Goal: Transaction & Acquisition: Purchase product/service

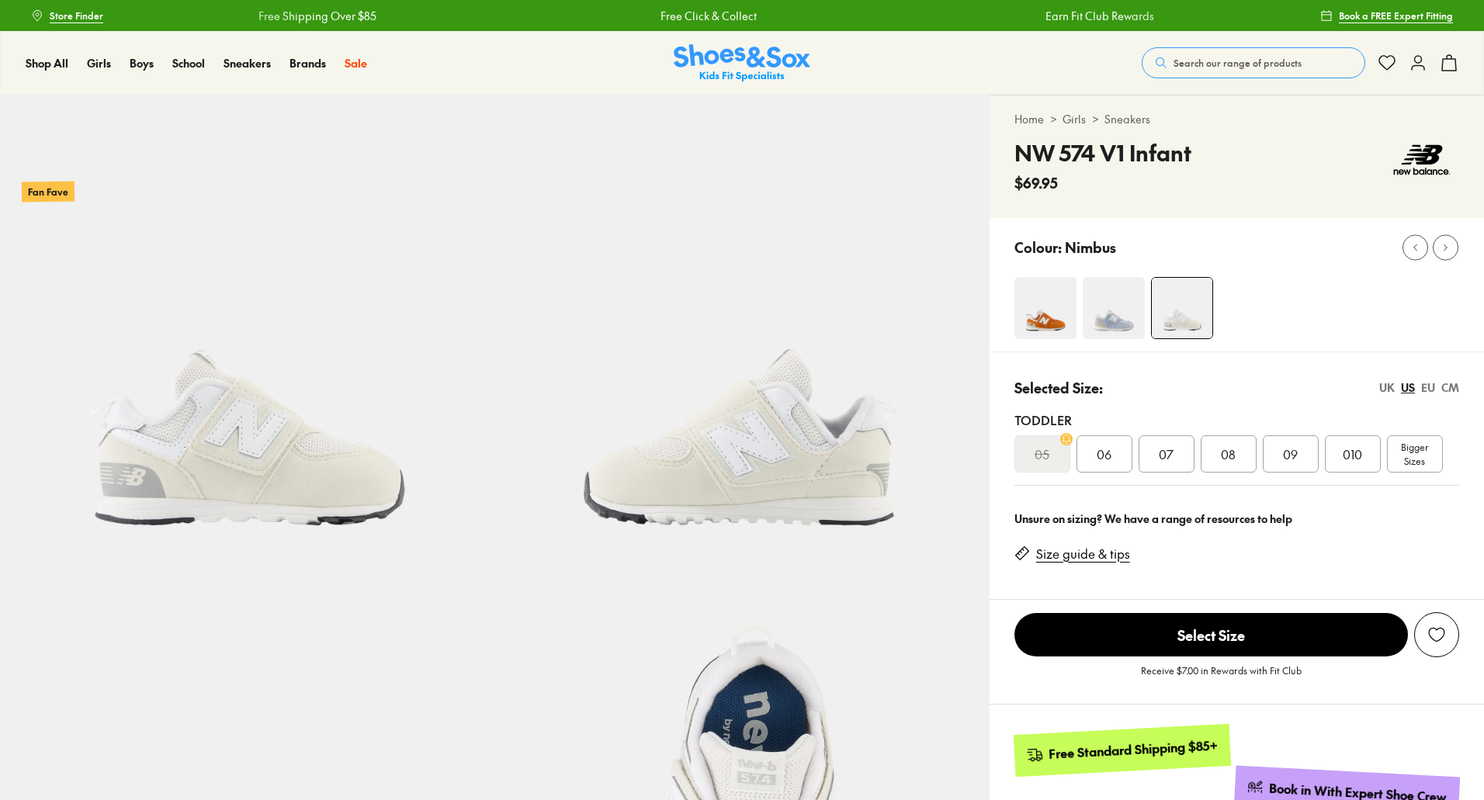
select select "*"
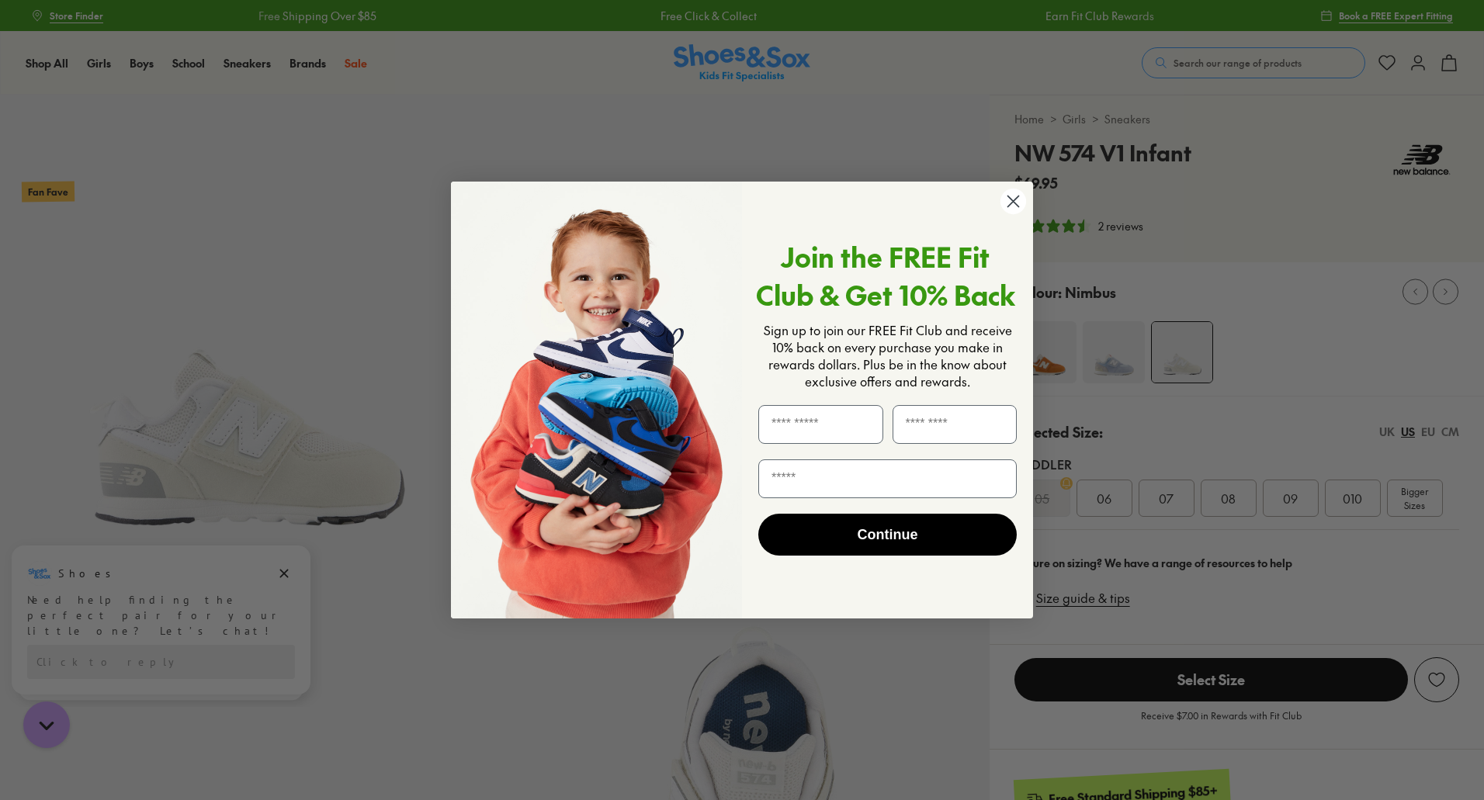
click at [1010, 203] on circle "Close dialog" at bounding box center [1014, 202] width 26 height 26
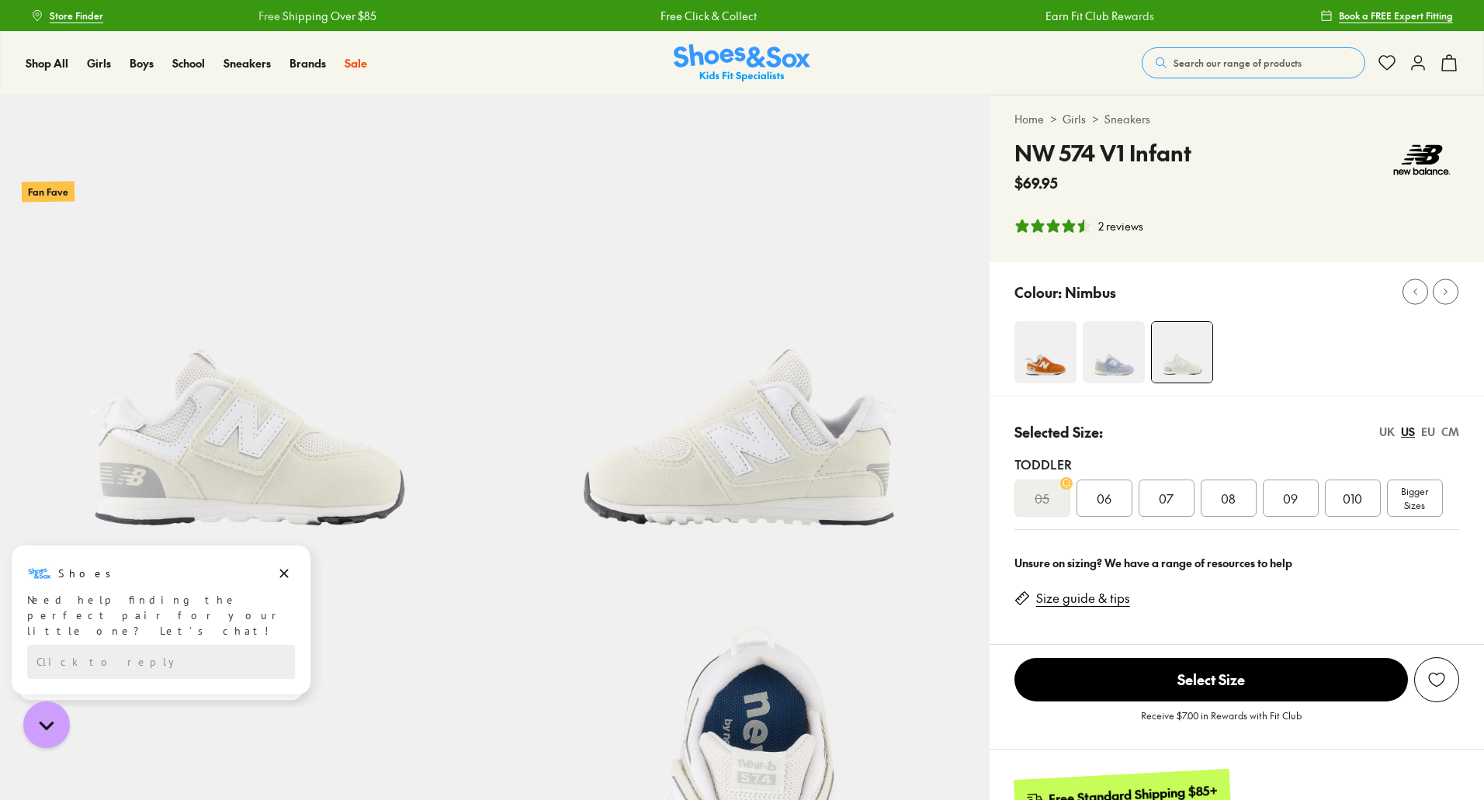
click at [1054, 351] on img at bounding box center [1046, 352] width 62 height 62
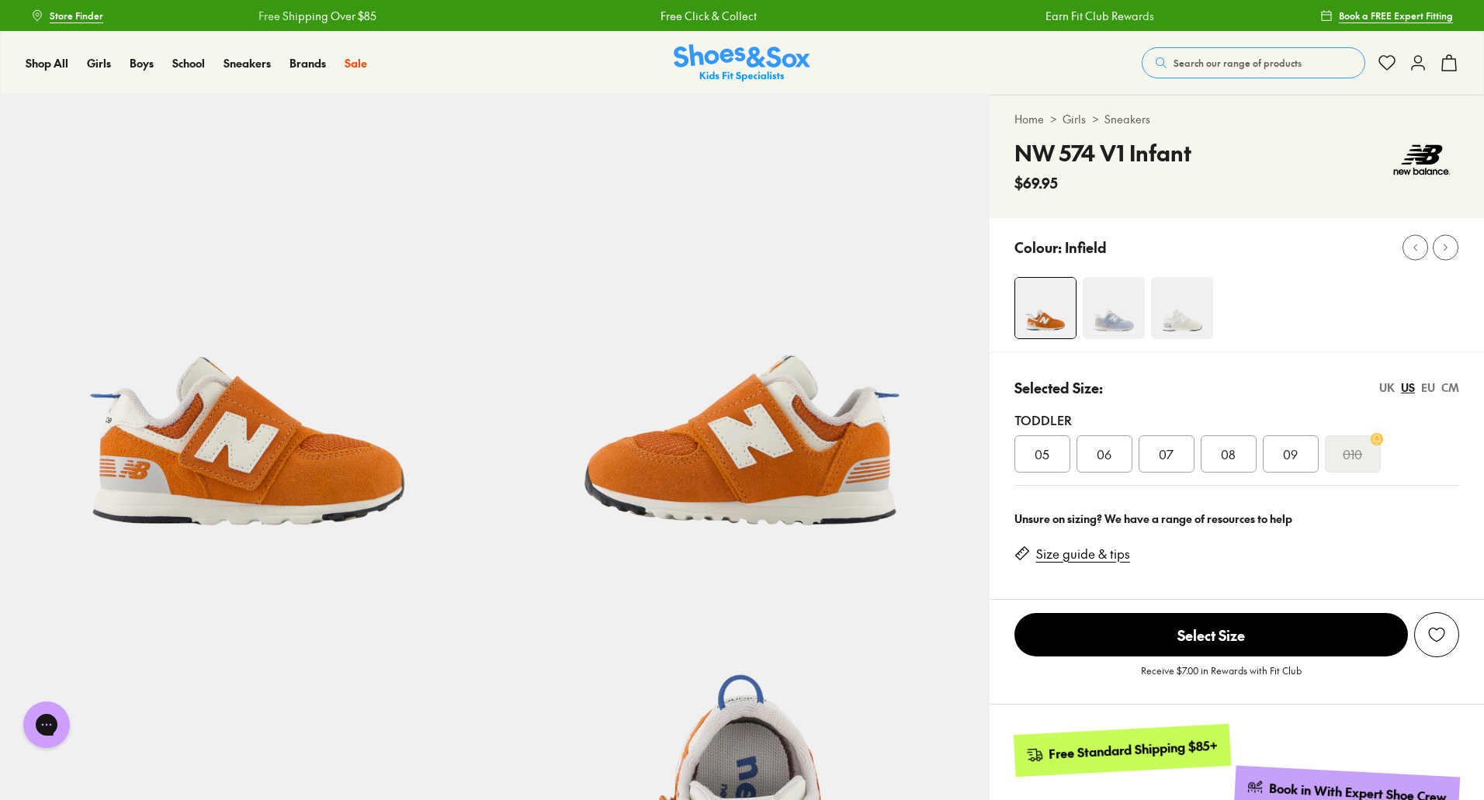
select select "*"
click at [1109, 318] on img at bounding box center [1114, 308] width 62 height 62
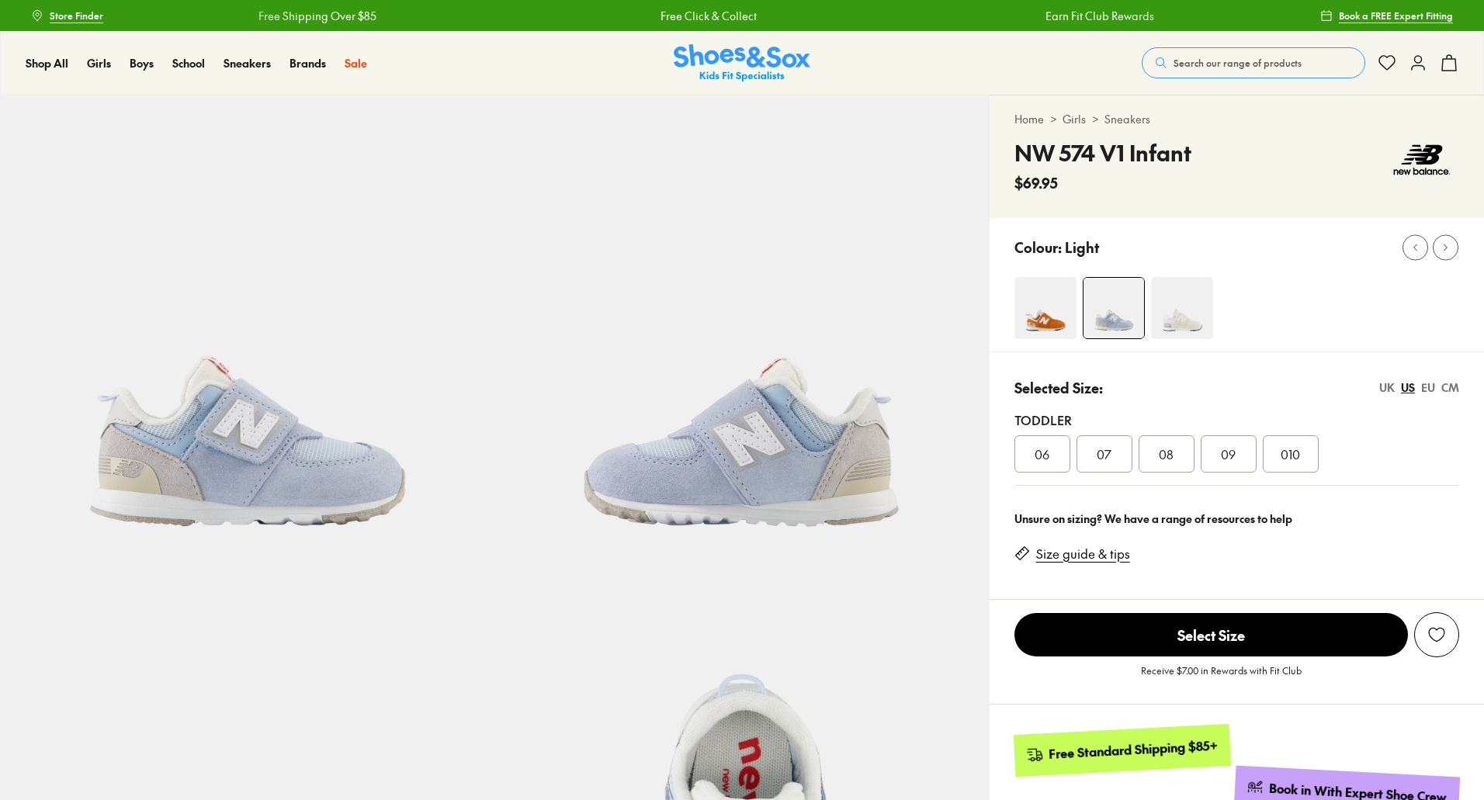
click at [1185, 318] on img at bounding box center [1182, 308] width 62 height 62
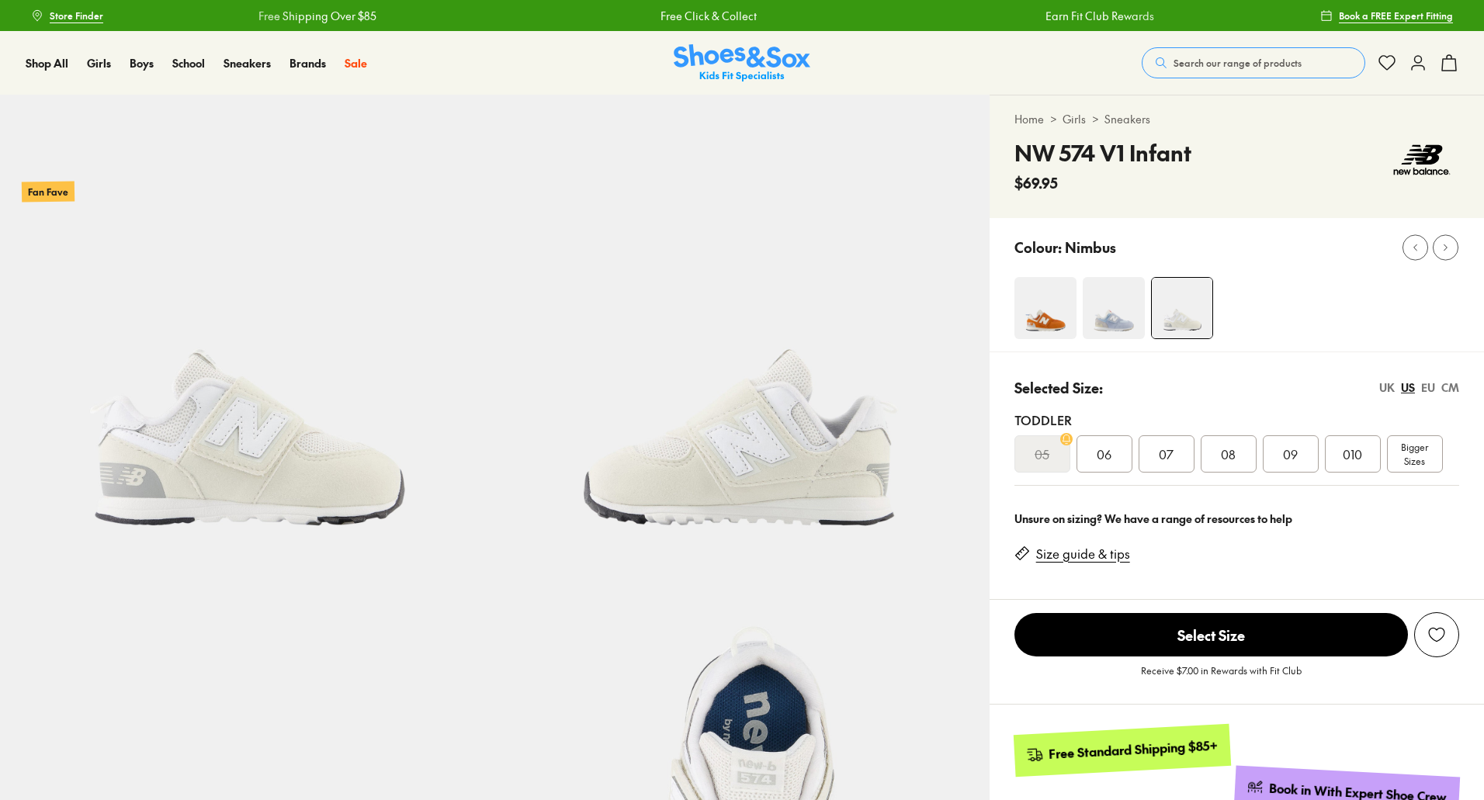
select select "*"
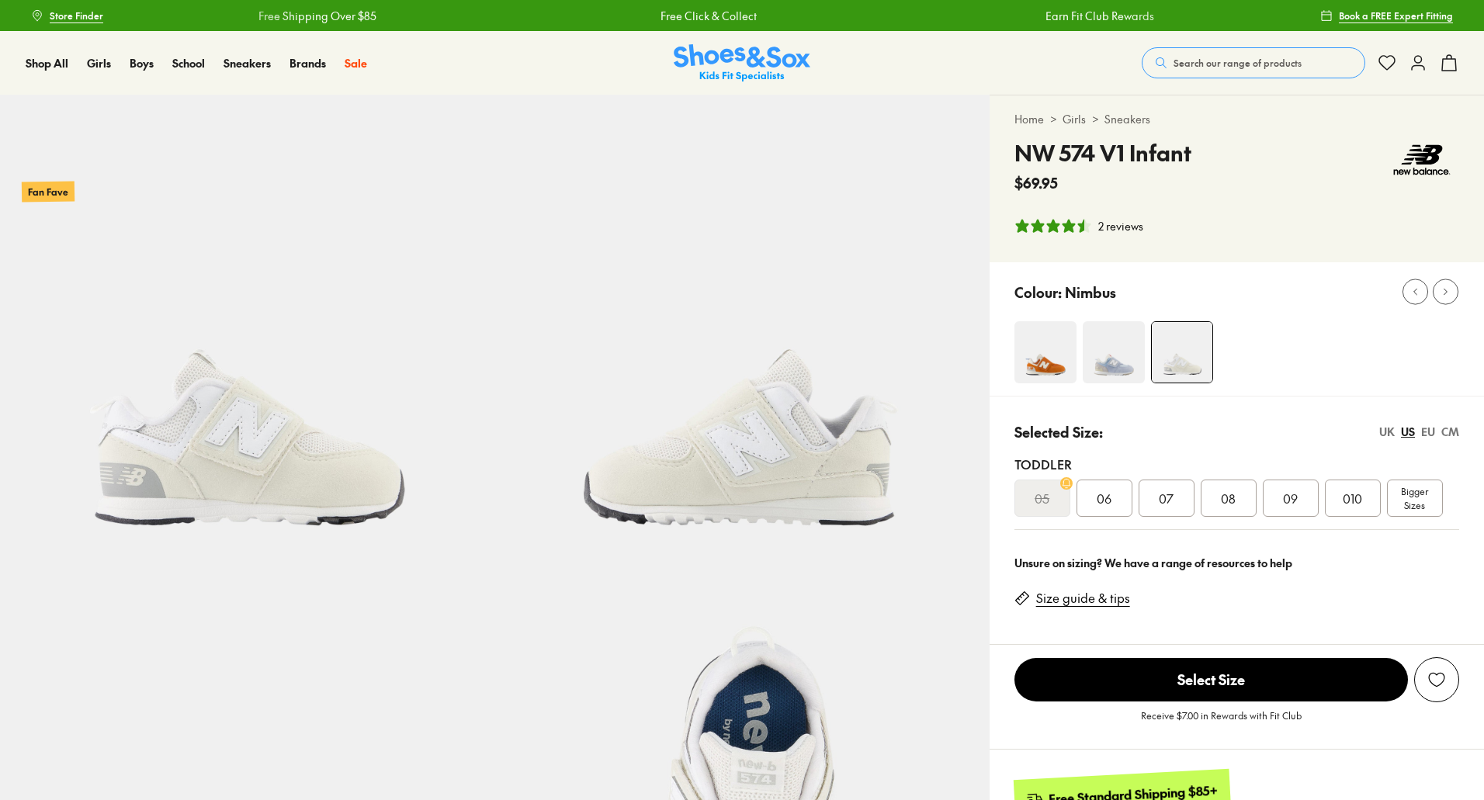
click at [1252, 70] on button "Search our range of products" at bounding box center [1254, 62] width 224 height 31
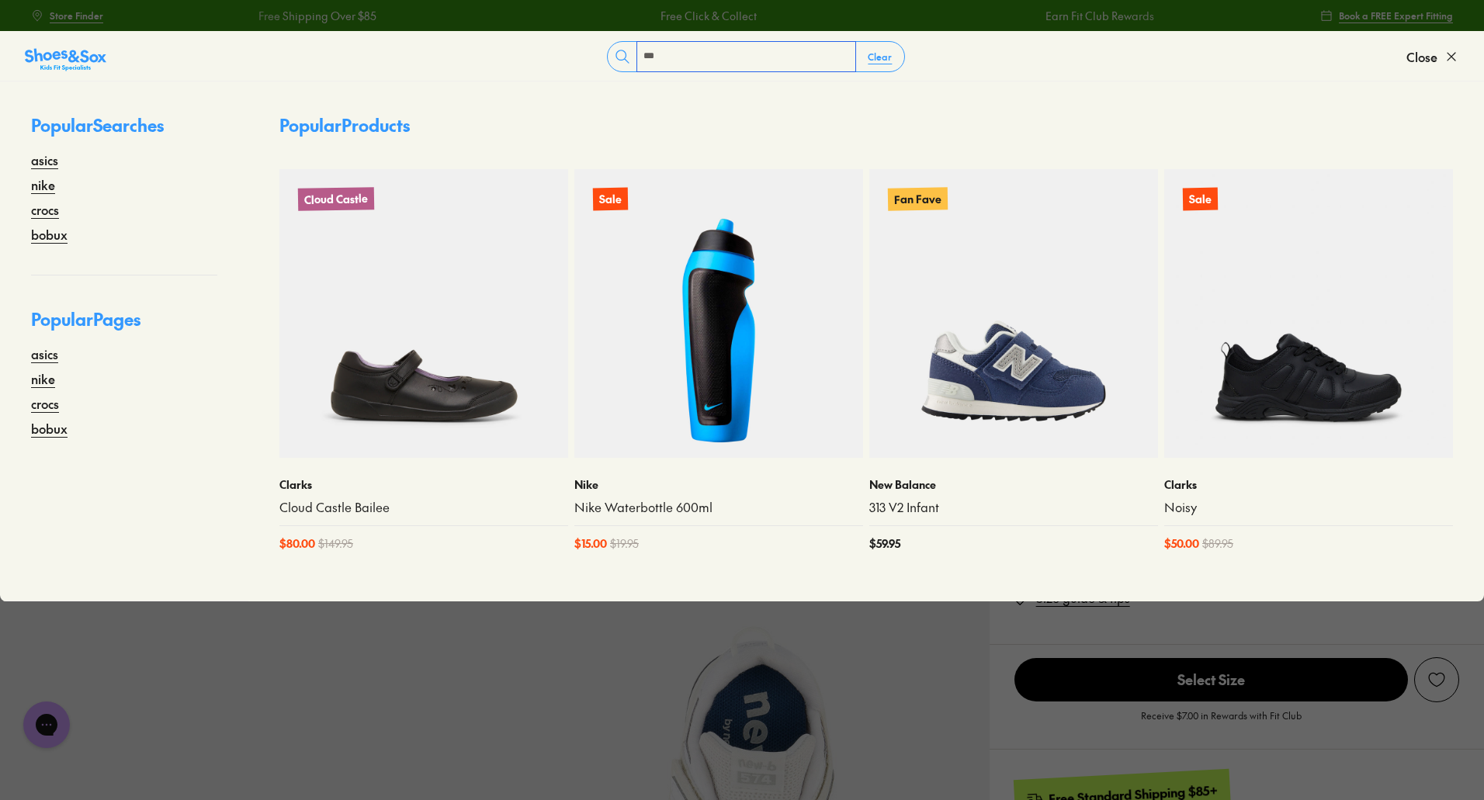
type input "***"
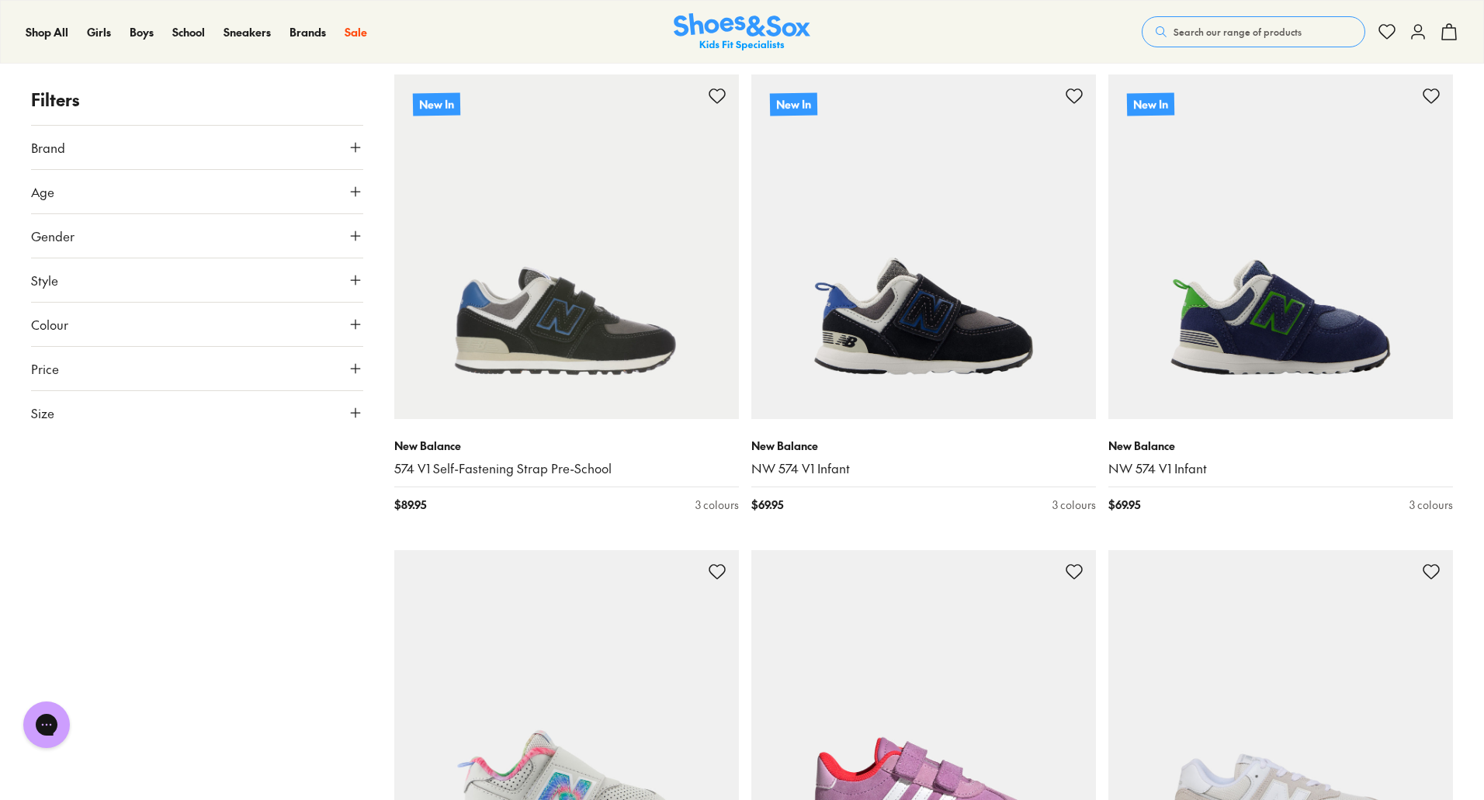
click at [360, 189] on icon at bounding box center [356, 192] width 16 height 16
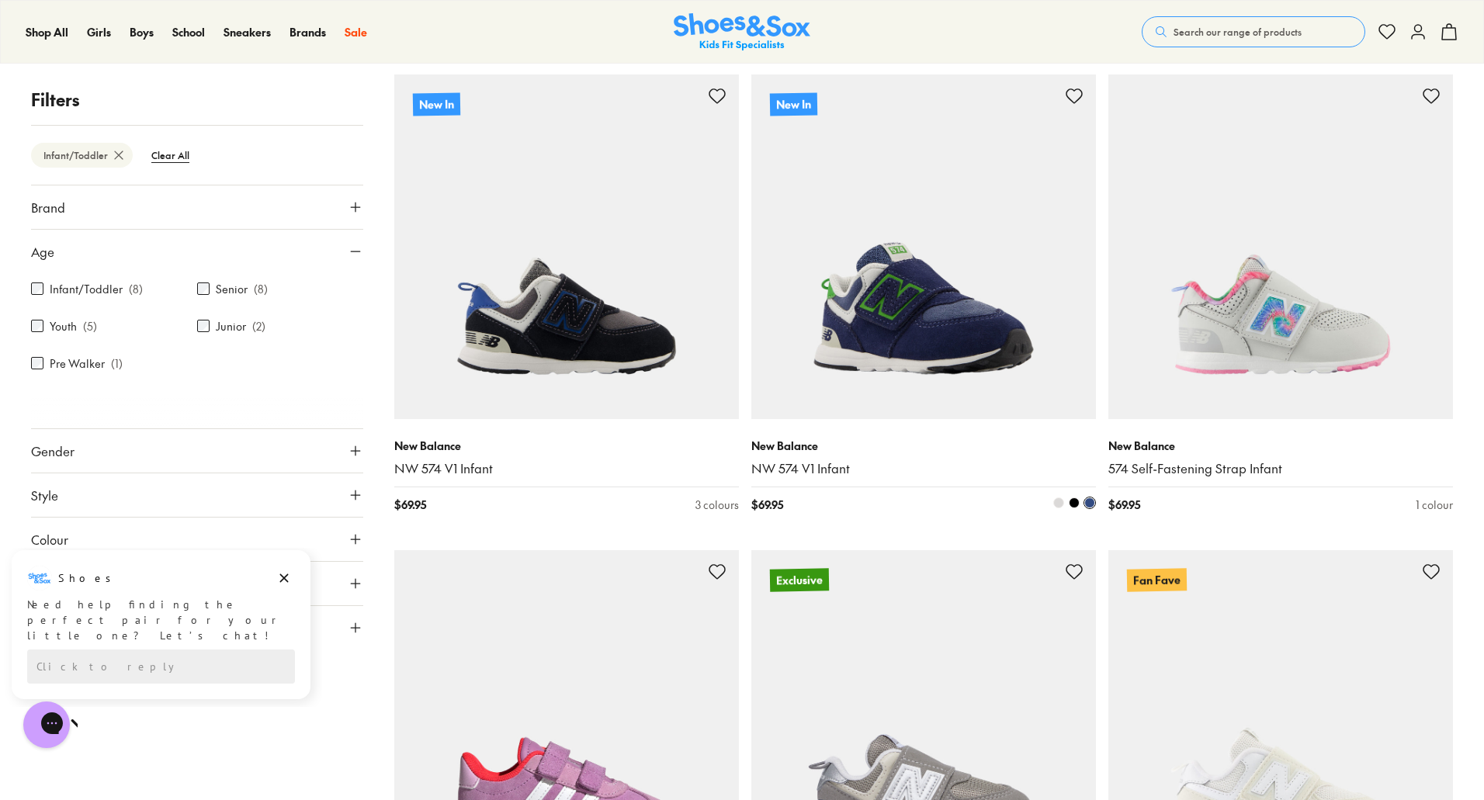
click at [1060, 508] on span at bounding box center [1059, 503] width 11 height 11
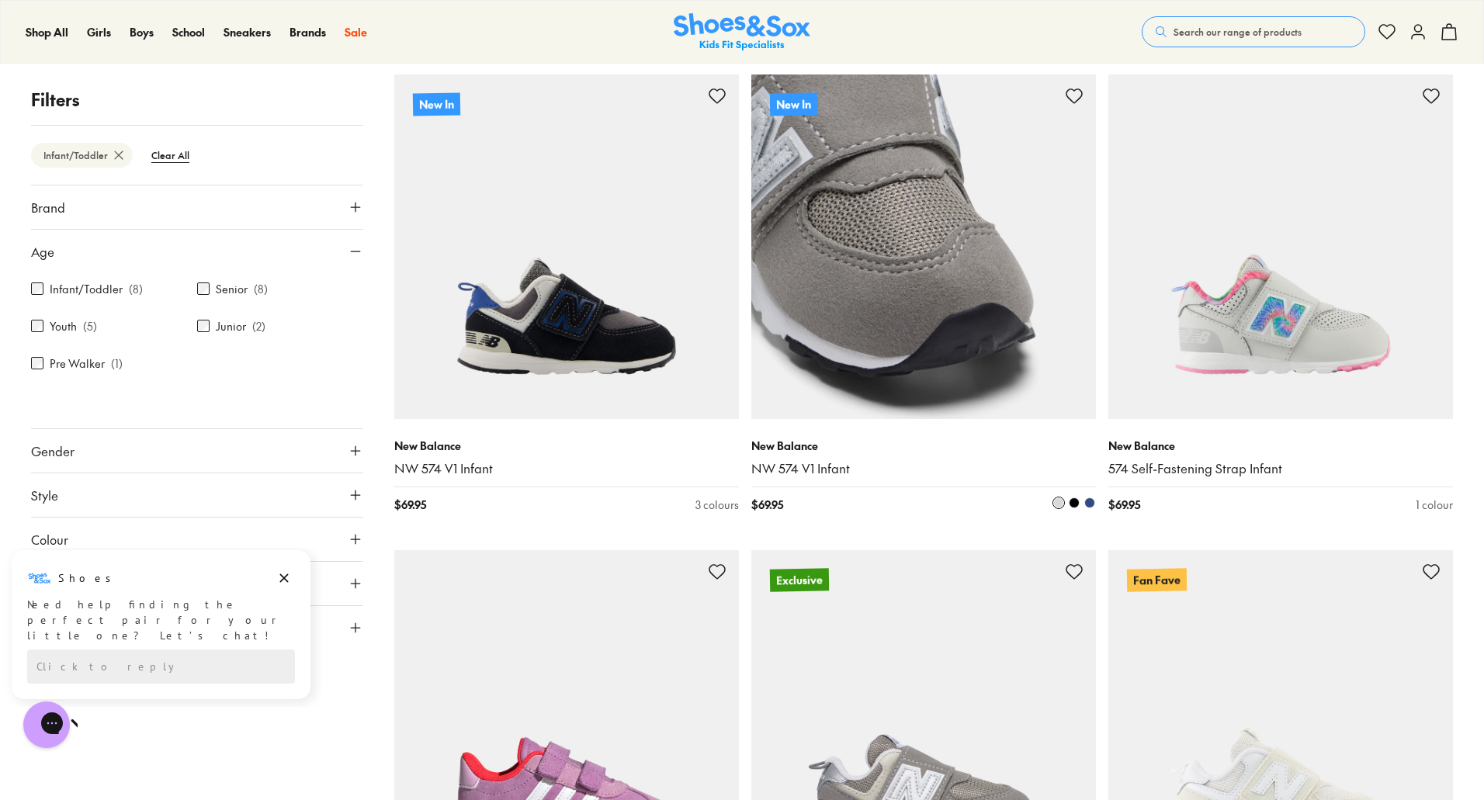
click at [1078, 505] on span at bounding box center [1074, 503] width 11 height 11
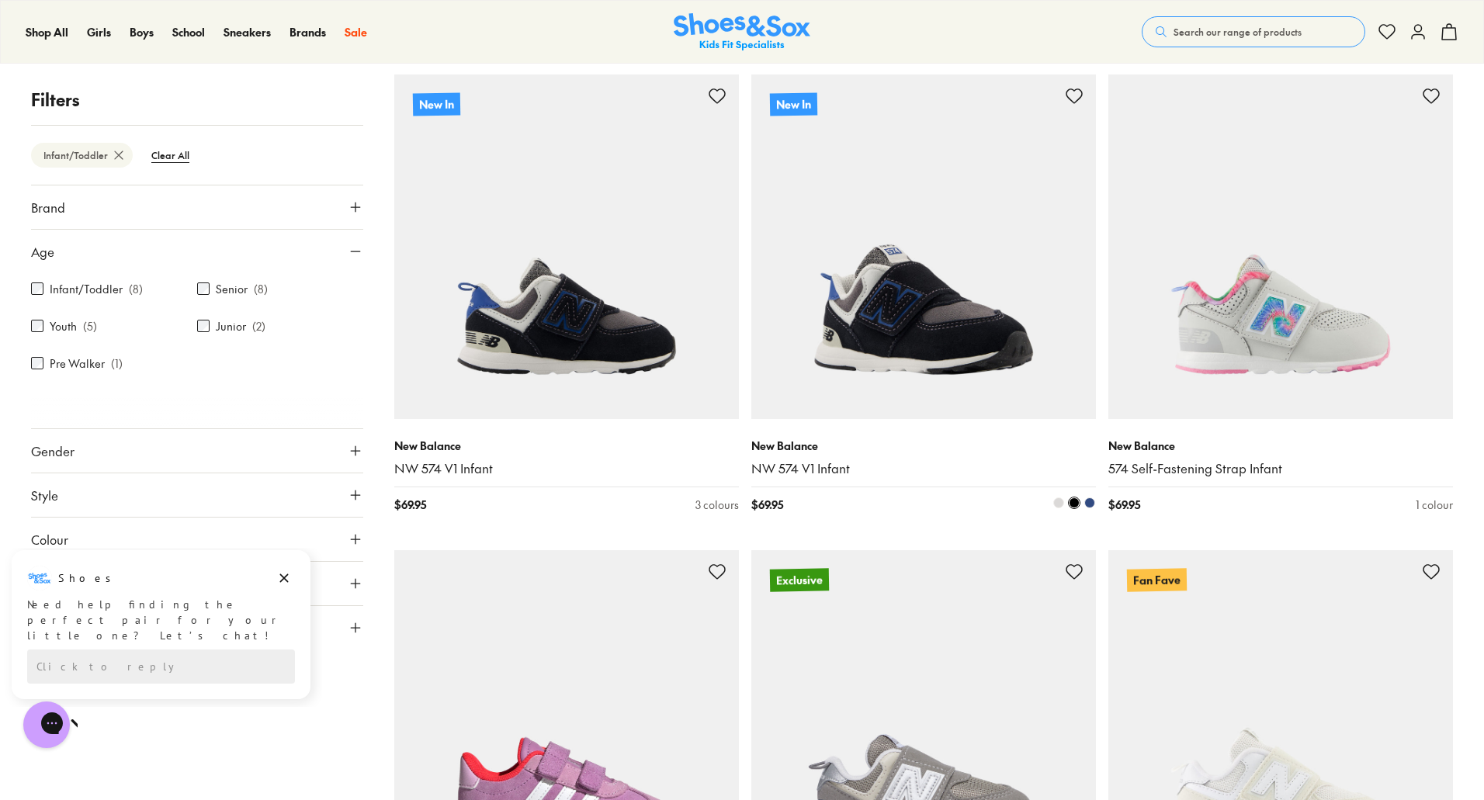
click at [1090, 506] on span at bounding box center [1090, 503] width 11 height 11
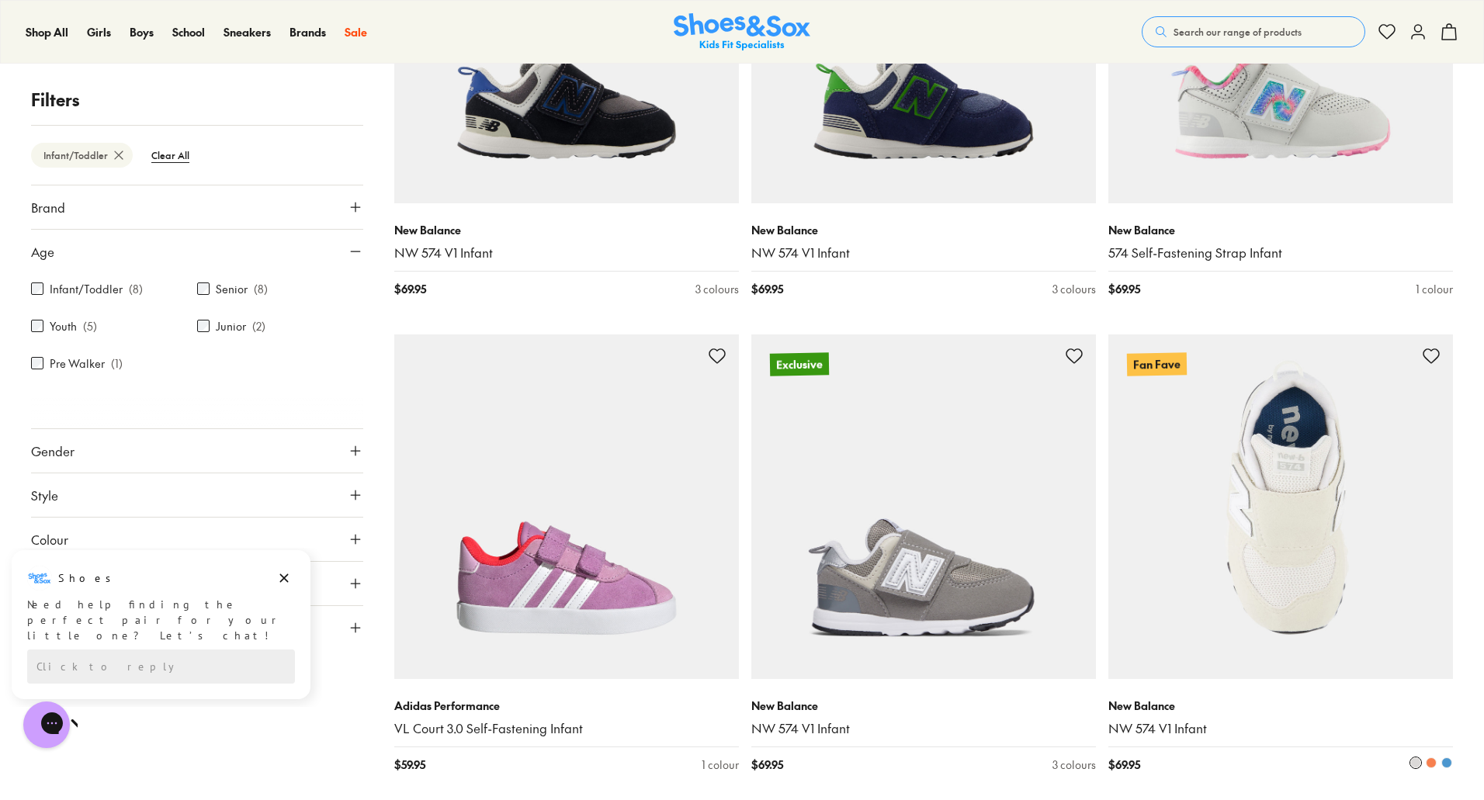
scroll to position [233, 0]
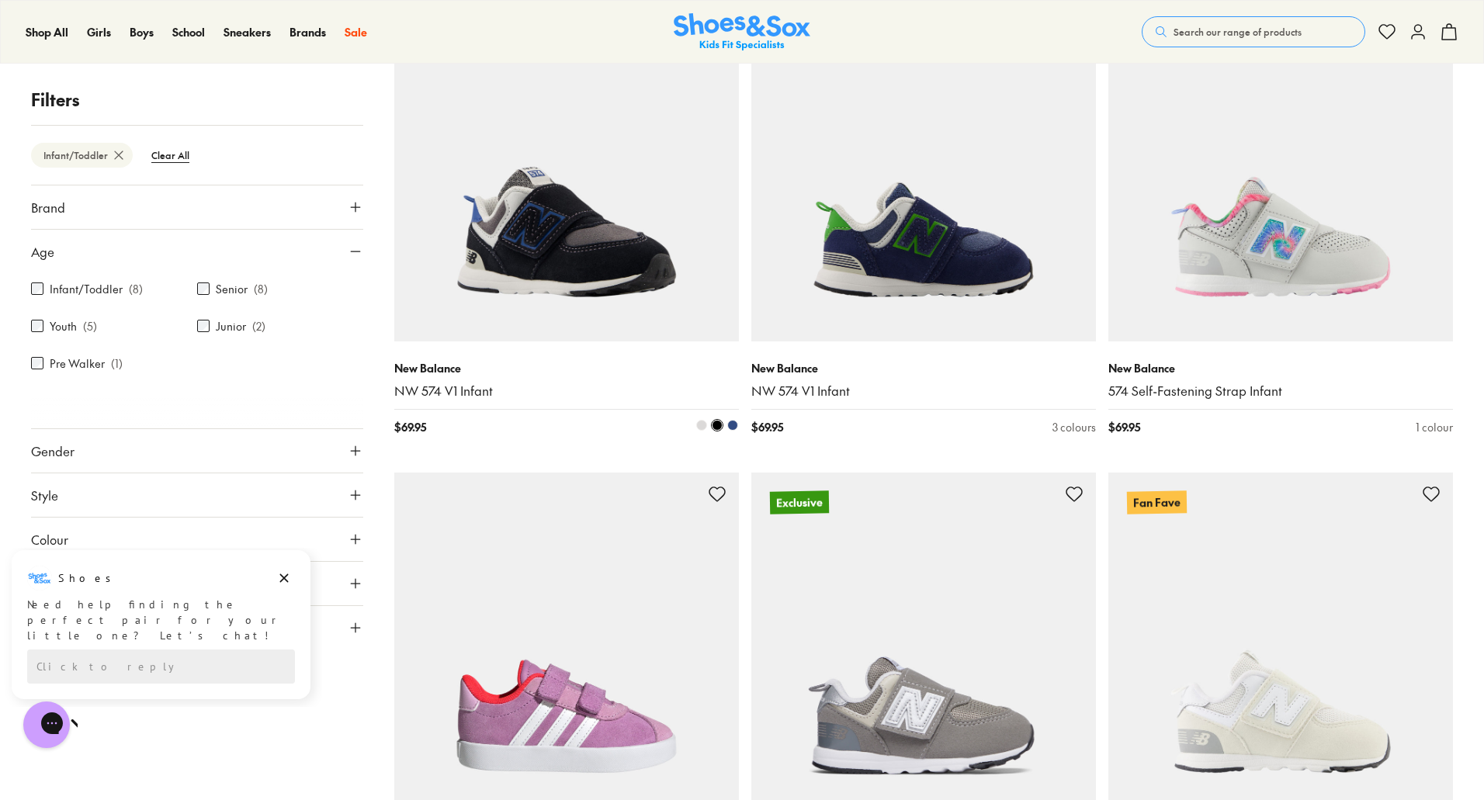
click at [702, 424] on span at bounding box center [701, 425] width 11 height 11
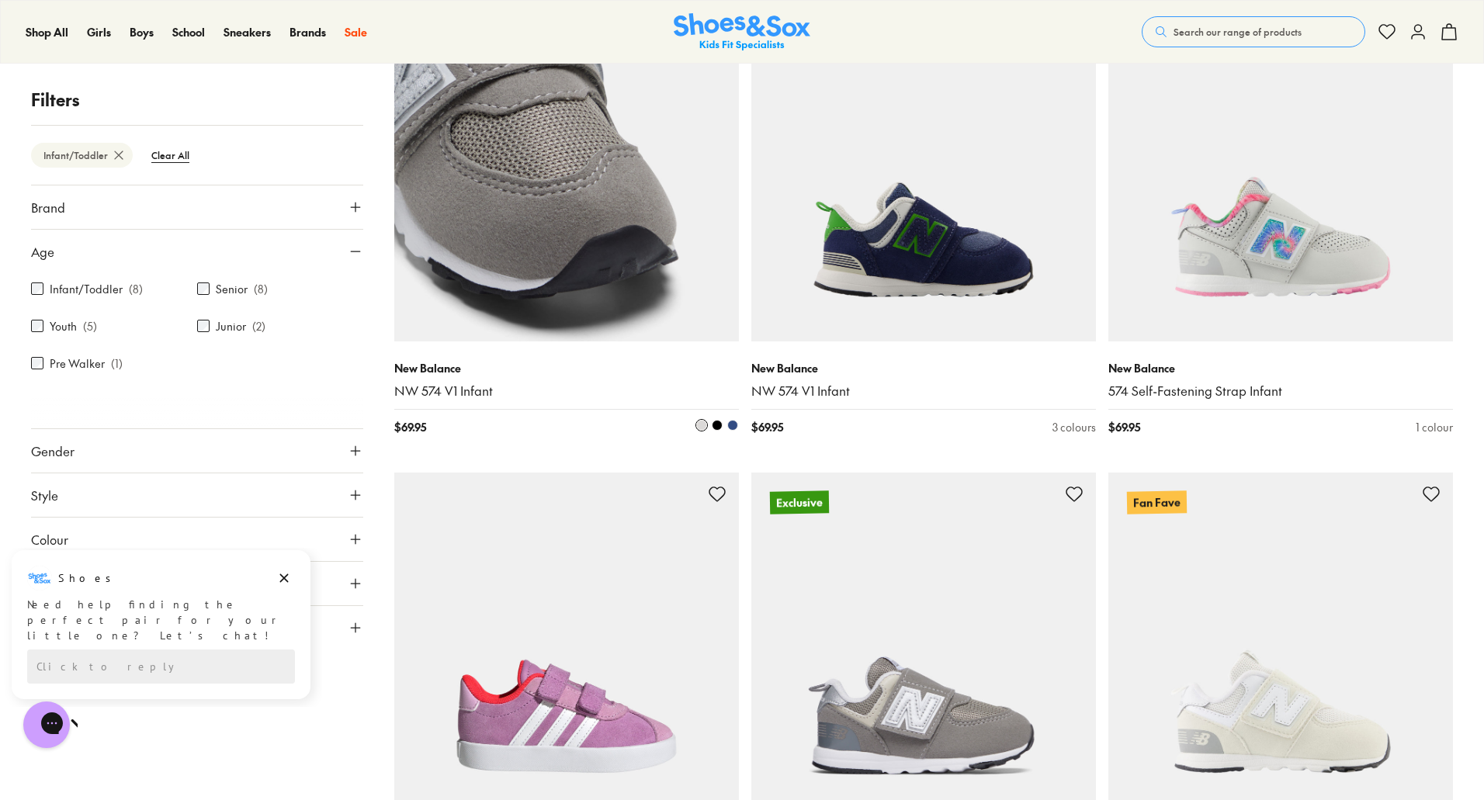
click at [722, 425] on span at bounding box center [717, 425] width 11 height 11
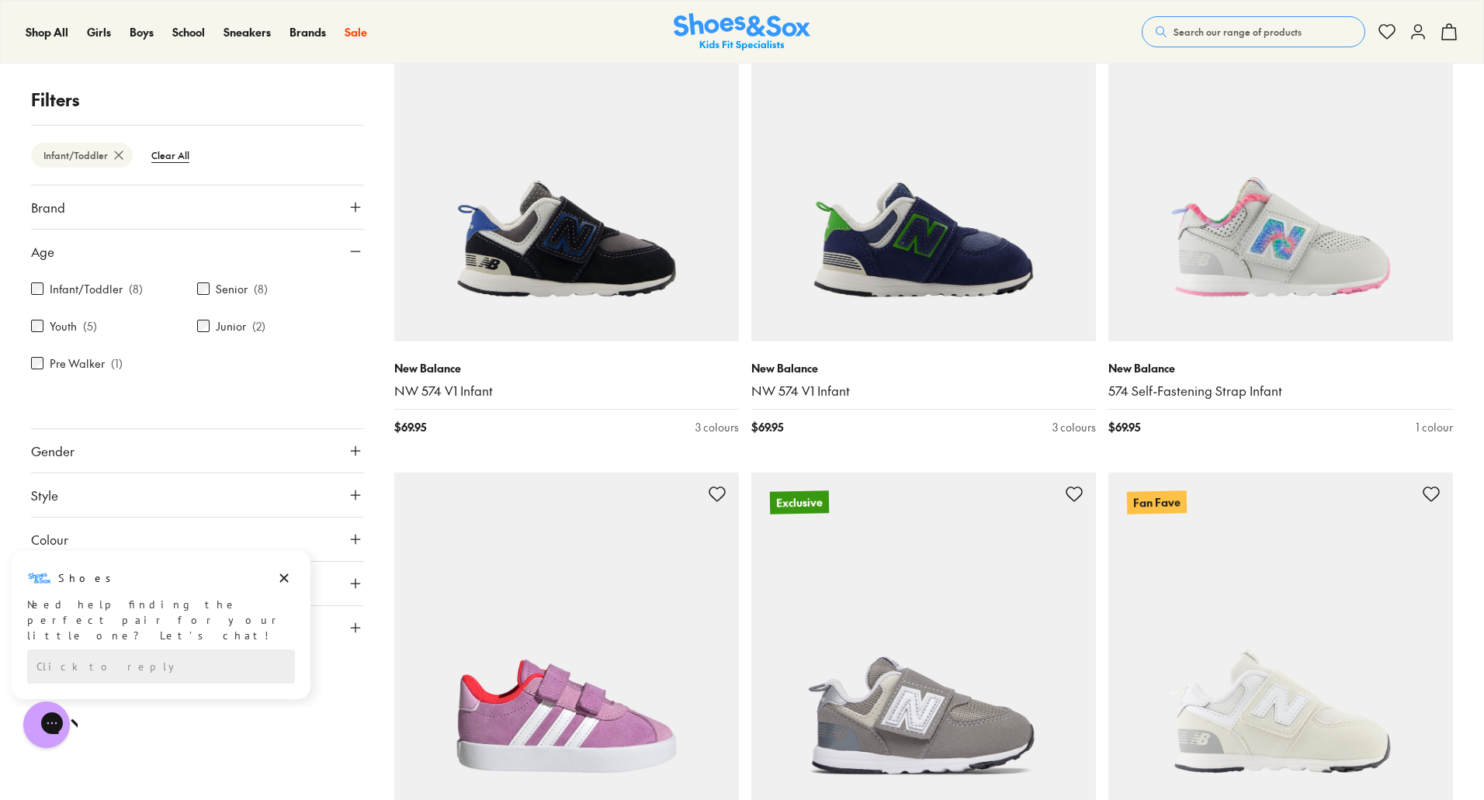
click at [742, 425] on div "New In New Balance NW 574 V1 Infant $ 69.95 3 colours New In New Balance NW 574…" at bounding box center [923, 701] width 1059 height 1409
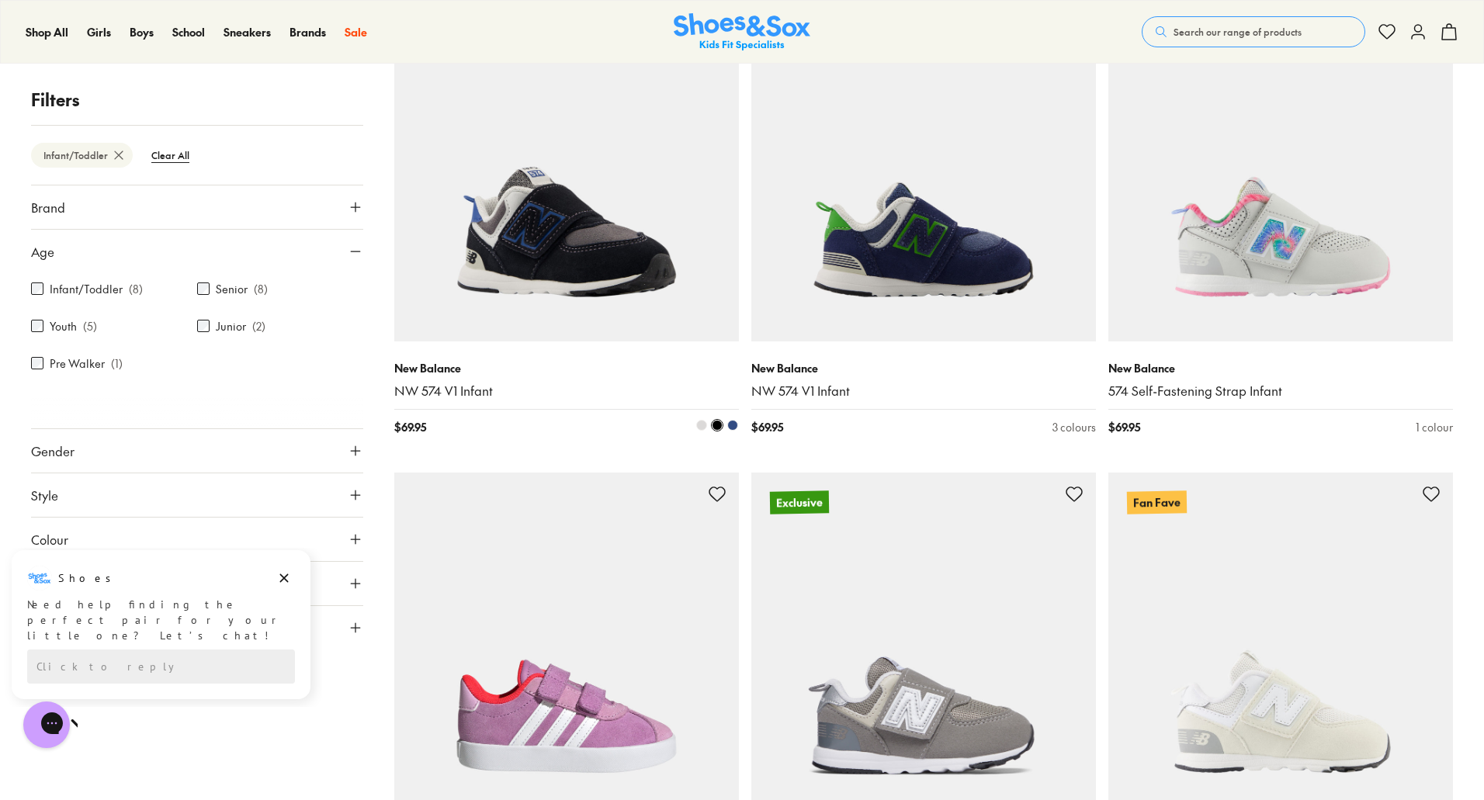
click at [736, 425] on span at bounding box center [732, 425] width 11 height 11
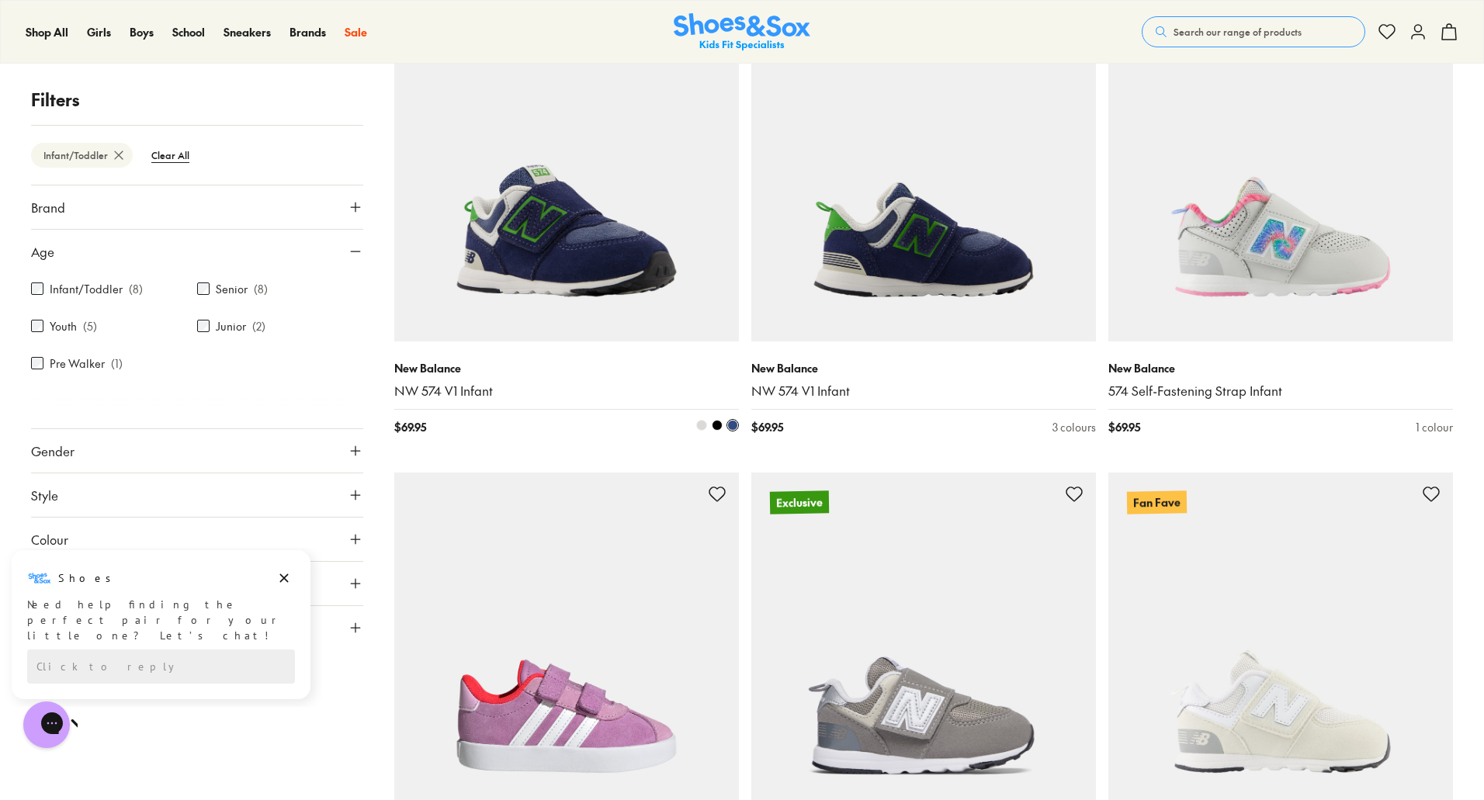
click at [717, 425] on span at bounding box center [717, 425] width 11 height 11
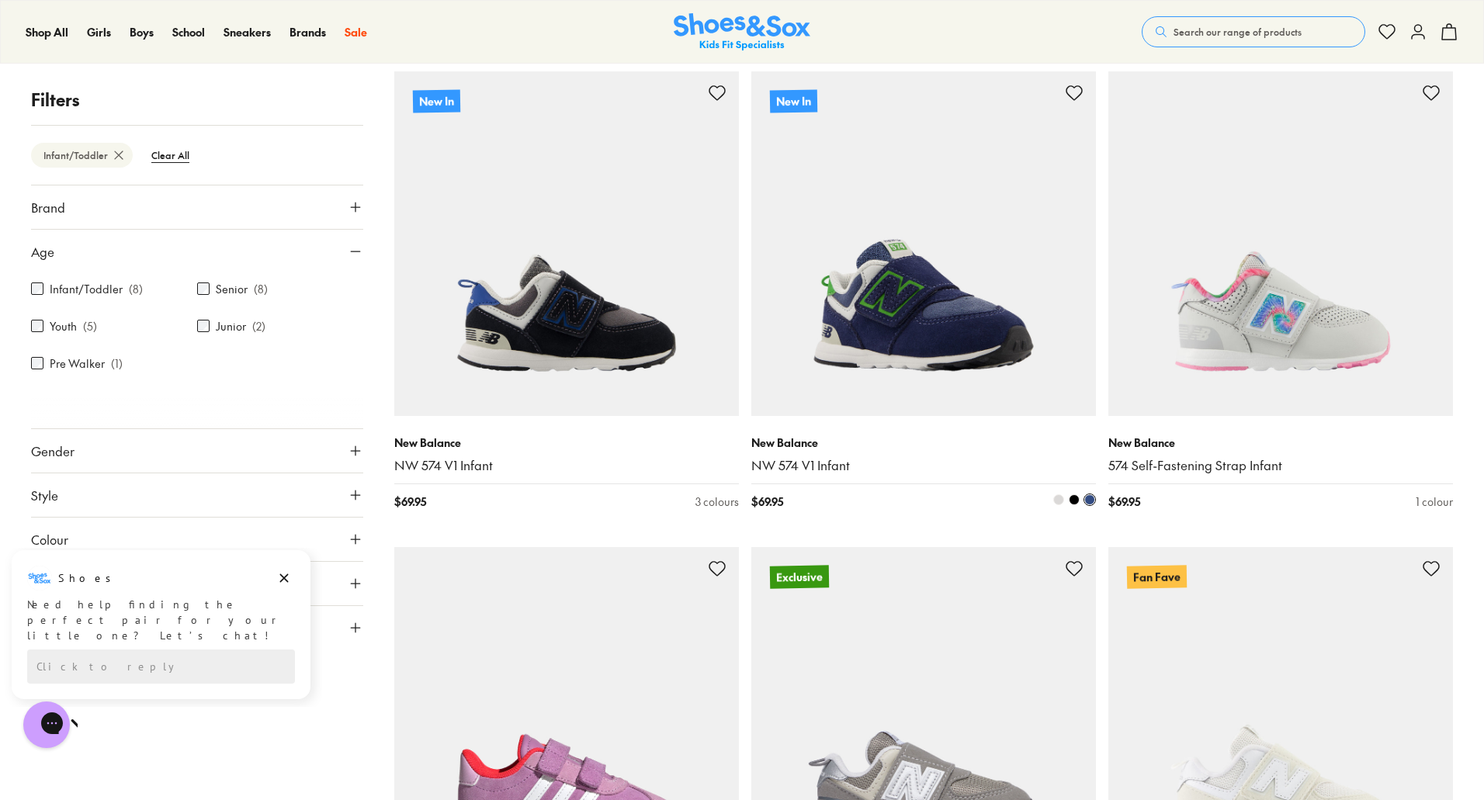
scroll to position [155, 0]
